Goal: Task Accomplishment & Management: Manage account settings

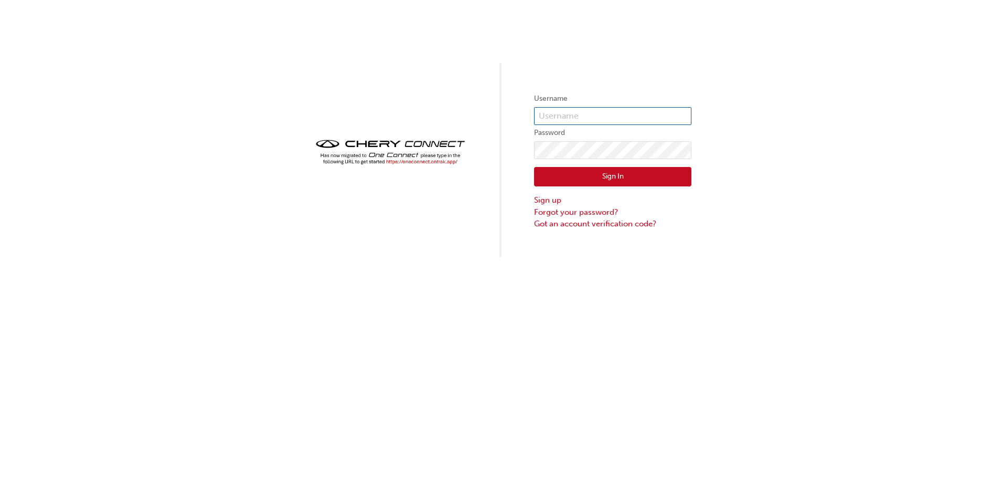
type input "CHAU1611"
click at [631, 174] on button "Sign In" at bounding box center [612, 177] width 157 height 20
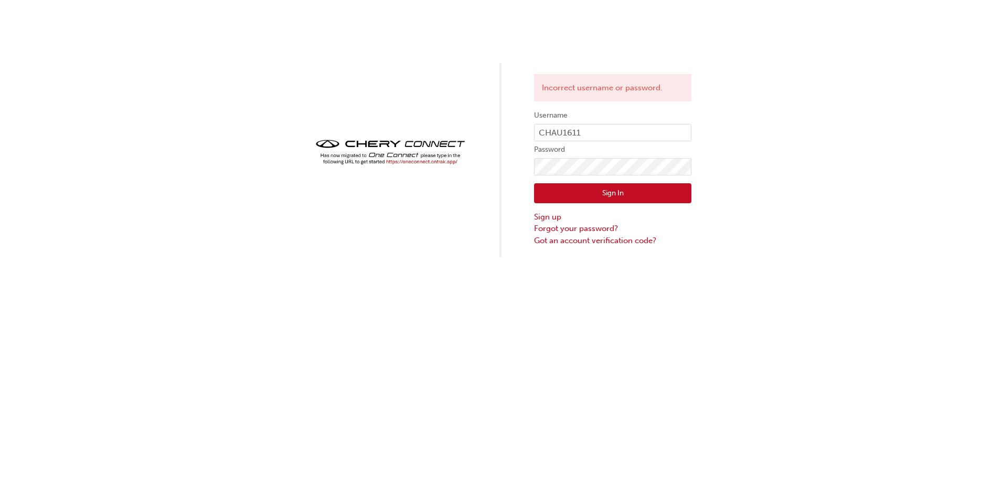
click at [434, 159] on img at bounding box center [390, 151] width 157 height 31
click at [428, 162] on img at bounding box center [390, 151] width 157 height 31
click at [406, 155] on img at bounding box center [390, 151] width 157 height 31
click at [419, 139] on img at bounding box center [390, 151] width 157 height 31
click at [250, 222] on div "Incorrect username or password. Username CHAU1611 Password Sign In Sign up Forg…" at bounding box center [501, 128] width 1003 height 257
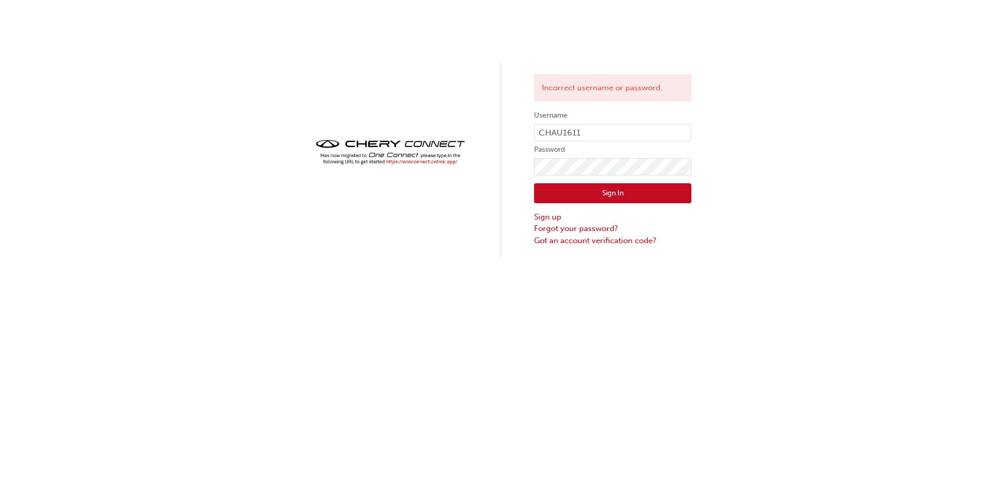
click at [314, 304] on div "Incorrect username or password. Username CHAU1611 Password Sign In Sign up Forg…" at bounding box center [501, 250] width 1003 height 501
click at [397, 162] on img at bounding box center [390, 151] width 157 height 31
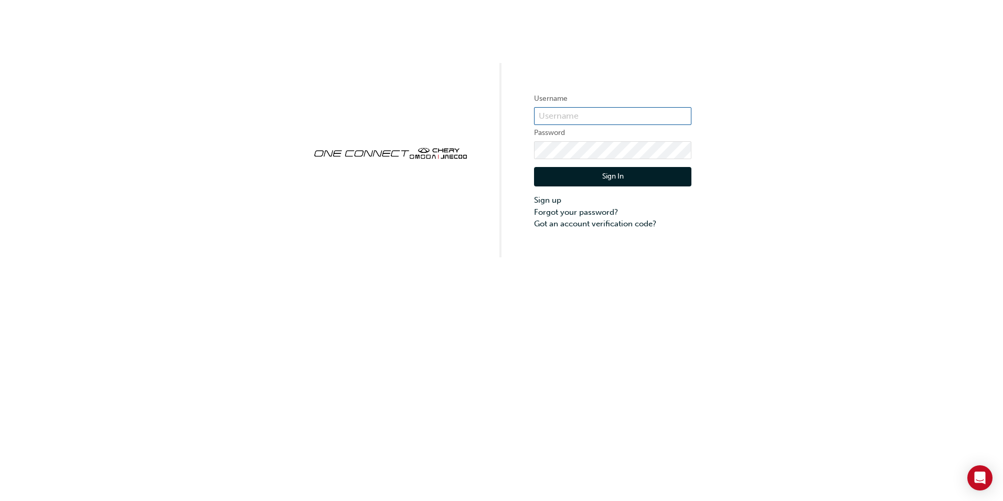
click at [567, 119] on input "text" at bounding box center [612, 116] width 157 height 18
type input "CHAU1611"
click at [584, 172] on button "Sign In" at bounding box center [612, 177] width 157 height 20
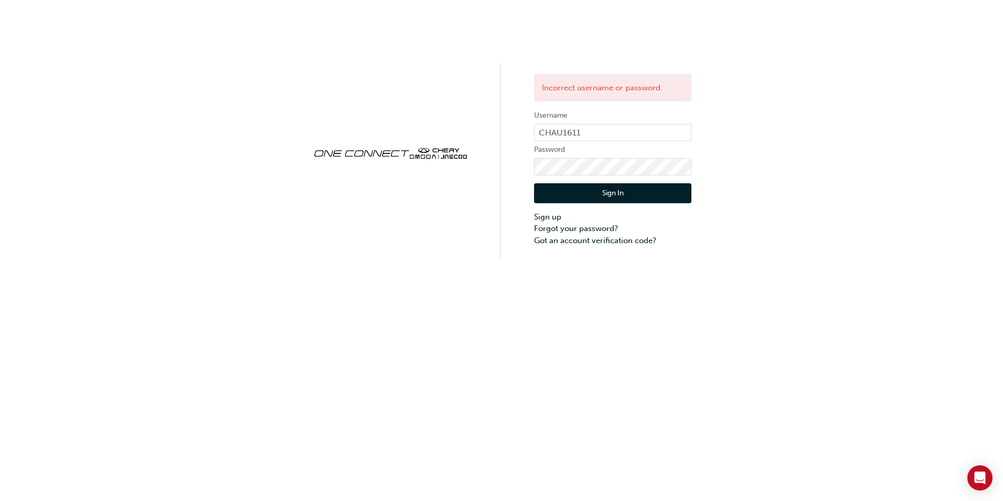
drag, startPoint x: 788, startPoint y: 452, endPoint x: 769, endPoint y: 345, distance: 109.1
click at [786, 440] on div "Incorrect username or password. Username CHAU1611 Password Sign In Sign up Forg…" at bounding box center [501, 250] width 1003 height 501
